Goal: Transaction & Acquisition: Subscribe to service/newsletter

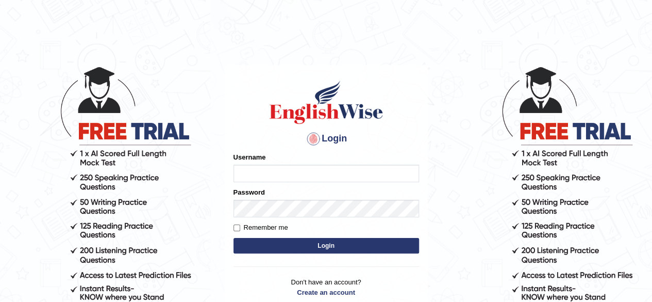
type input "S2968"
drag, startPoint x: 0, startPoint y: 0, endPoint x: 343, endPoint y: 164, distance: 380.8
click at [343, 164] on input "S2968" at bounding box center [327, 173] width 186 height 18
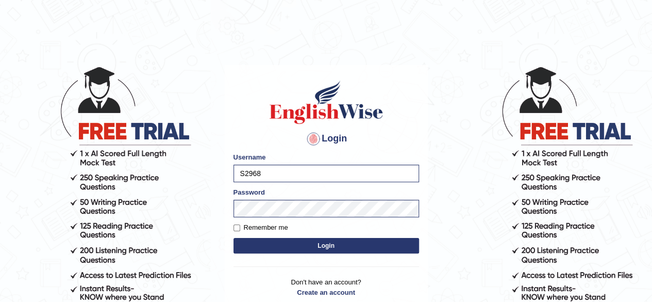
click at [235, 232] on label "Remember me" at bounding box center [261, 227] width 55 height 10
click at [235, 231] on input "Remember me" at bounding box center [237, 227] width 7 height 7
checkbox input "true"
click at [273, 246] on button "Login" at bounding box center [327, 245] width 186 height 15
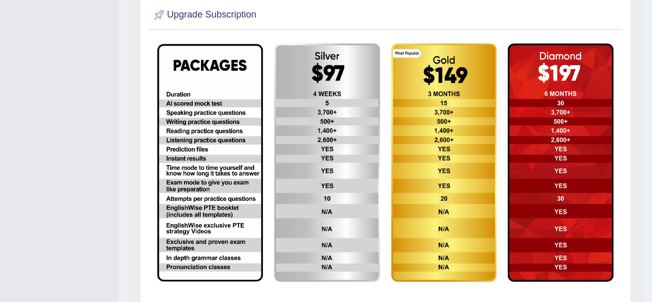
scroll to position [276, 0]
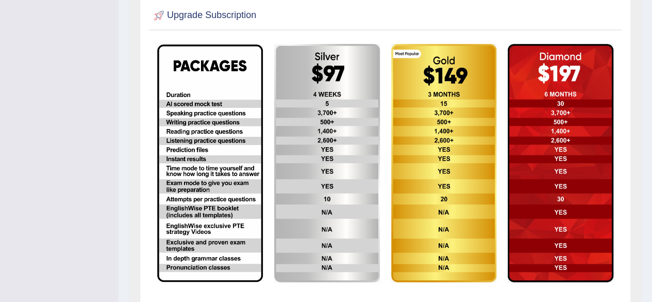
click at [330, 155] on img at bounding box center [327, 163] width 106 height 238
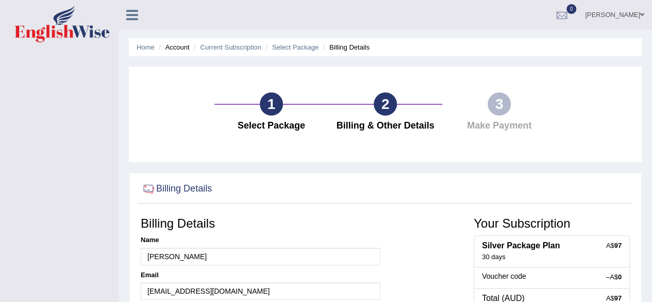
click at [394, 127] on h4 "Billing & Other Details" at bounding box center [386, 126] width 104 height 10
click at [267, 106] on div "1" at bounding box center [271, 103] width 23 height 23
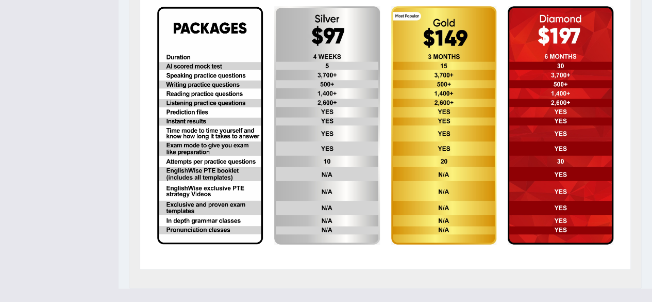
scroll to position [269, 0]
